Goal: Obtain resource: Download file/media

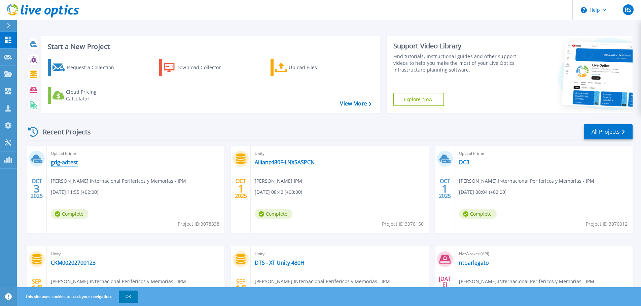
click at [64, 161] on link "gdg-adtest" at bounding box center [64, 162] width 27 height 7
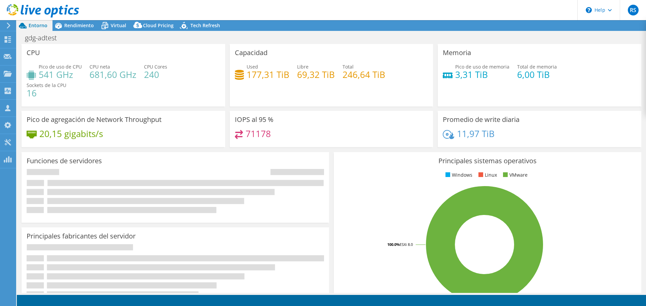
select select "USD"
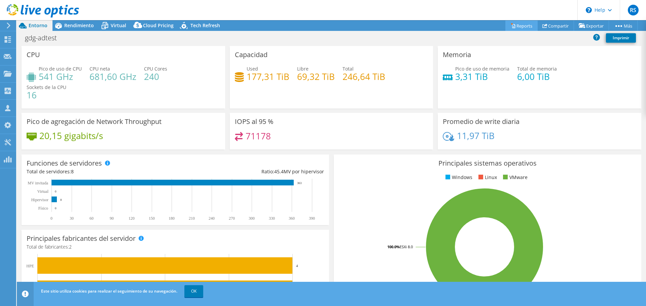
click at [525, 29] on link "Reports" at bounding box center [521, 26] width 32 height 10
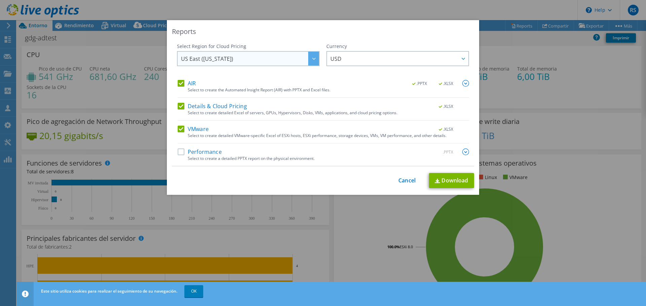
click at [240, 61] on span "US East ([US_STATE])" at bounding box center [250, 59] width 138 height 14
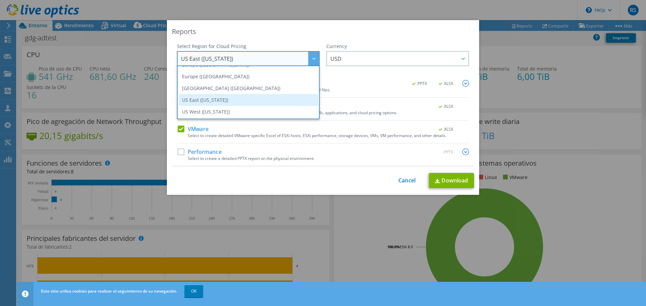
scroll to position [57, 0]
click at [213, 97] on li "Europe ([GEOGRAPHIC_DATA])" at bounding box center [248, 98] width 139 height 12
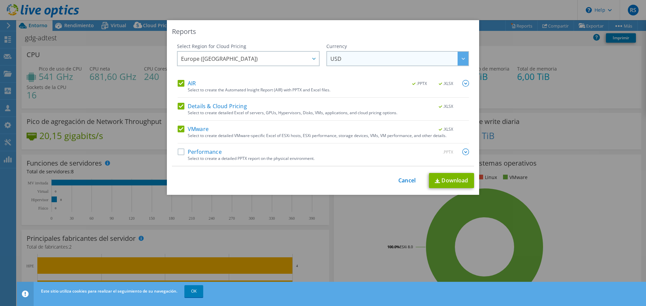
click at [368, 56] on span "USD" at bounding box center [399, 59] width 138 height 14
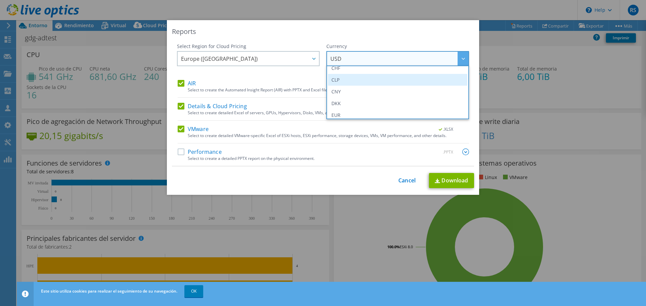
scroll to position [67, 0]
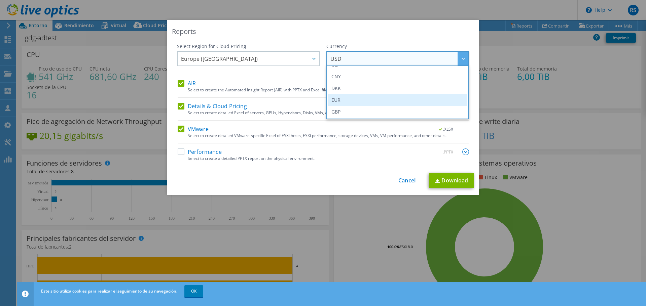
click at [345, 100] on li "EUR" at bounding box center [397, 100] width 139 height 12
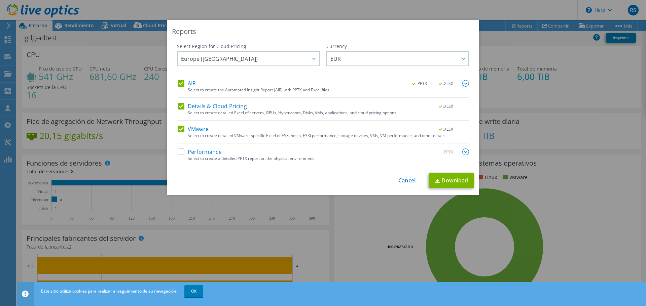
click at [179, 154] on label "Performance" at bounding box center [200, 152] width 44 height 7
click at [0, 0] on input "Performance" at bounding box center [0, 0] width 0 height 0
click at [462, 152] on img at bounding box center [465, 152] width 7 height 7
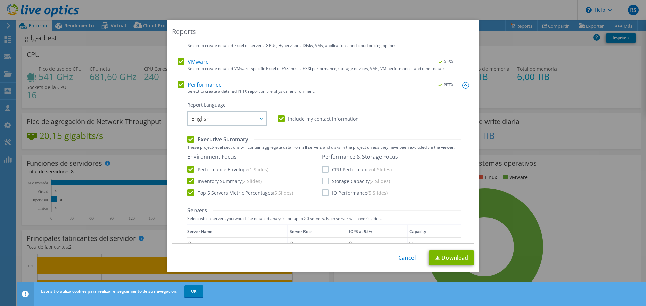
scroll to position [101, 0]
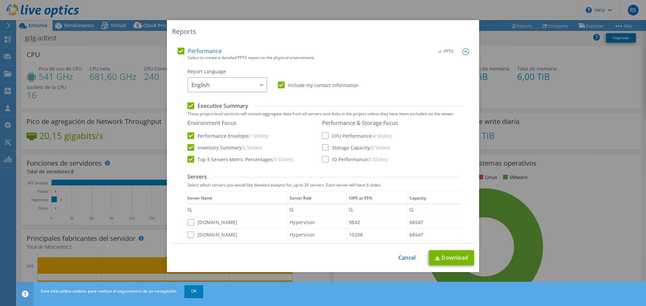
click at [322, 134] on label "CPU Performance (4 Slides)" at bounding box center [357, 135] width 70 height 7
click at [0, 0] on input "CPU Performance (4 Slides)" at bounding box center [0, 0] width 0 height 0
click at [323, 148] on label "Storage Capacity (2 Slides)" at bounding box center [356, 147] width 68 height 7
click at [0, 0] on input "Storage Capacity (2 Slides)" at bounding box center [0, 0] width 0 height 0
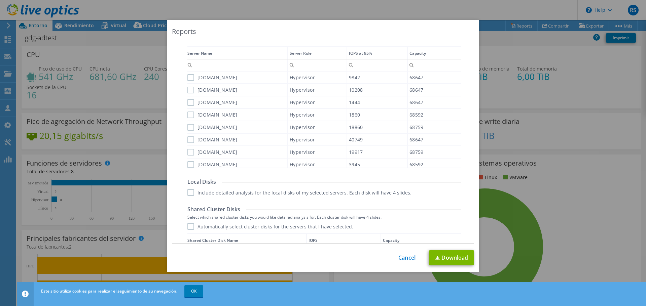
scroll to position [269, 0]
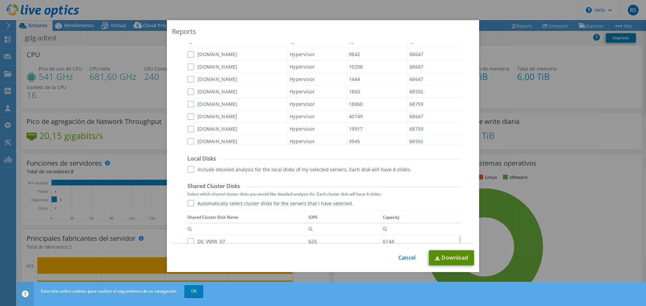
click at [454, 260] on link "Download" at bounding box center [451, 257] width 45 height 15
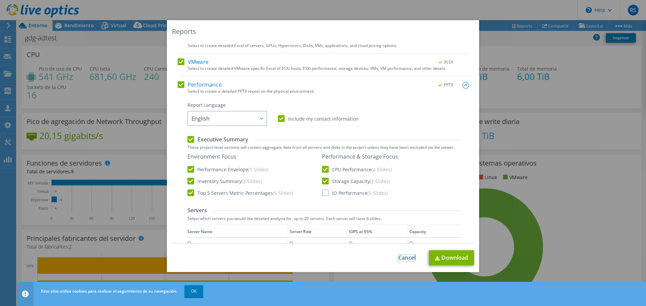
click at [408, 256] on link "Cancel" at bounding box center [406, 258] width 17 height 6
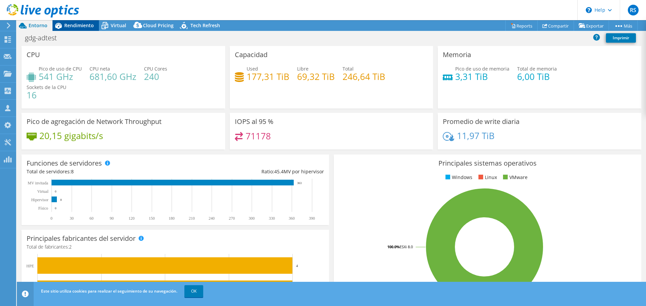
click at [89, 28] on span "Rendimiento" at bounding box center [79, 25] width 30 height 6
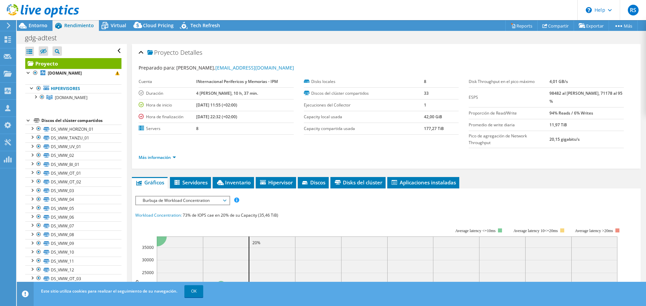
click at [269, 148] on div "Más información" at bounding box center [386, 157] width 495 height 19
